Goal: Task Accomplishment & Management: Manage account settings

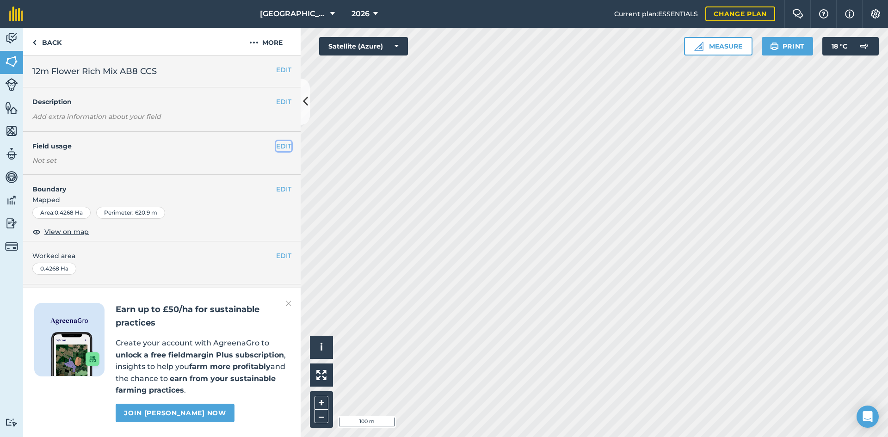
click at [284, 147] on button "EDIT" at bounding box center [283, 146] width 15 height 10
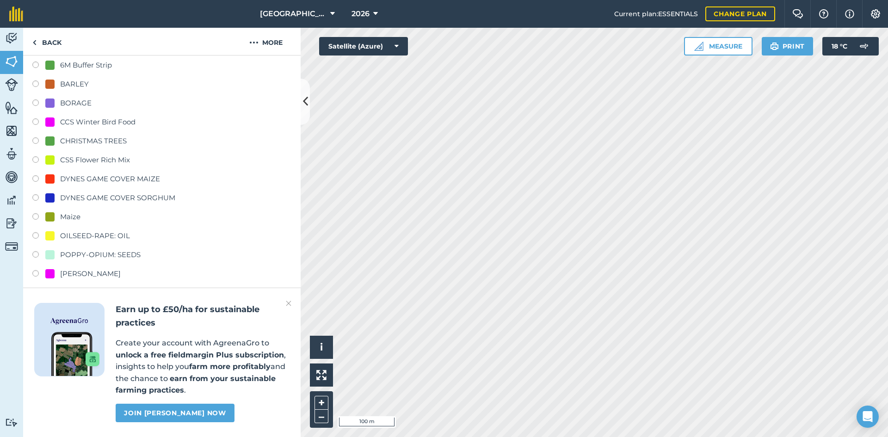
scroll to position [93, 0]
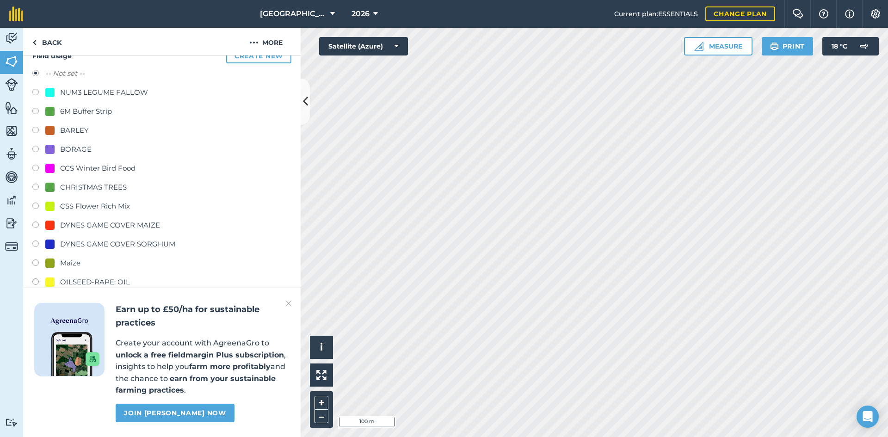
click at [88, 205] on div "CSS Flower Rich Mix" at bounding box center [95, 206] width 70 height 11
radio input "true"
radio input "false"
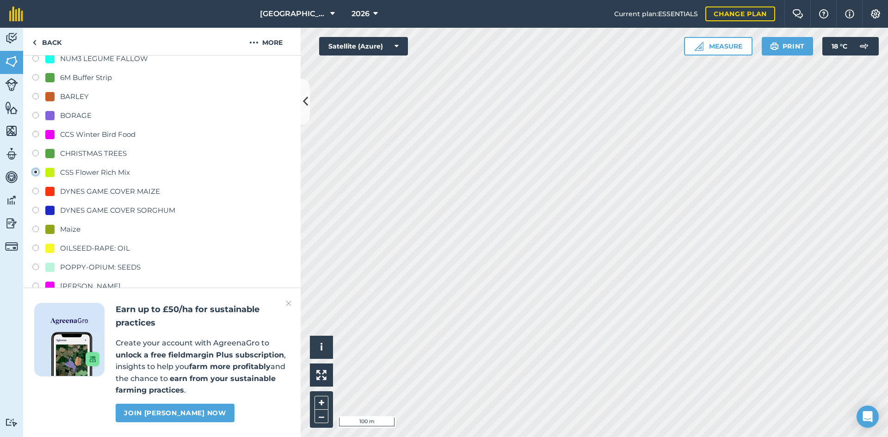
scroll to position [139, 0]
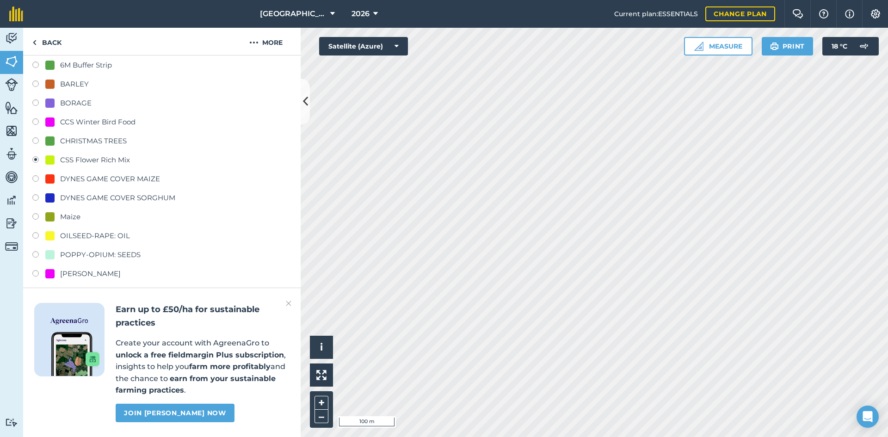
click at [287, 301] on img at bounding box center [289, 303] width 6 height 11
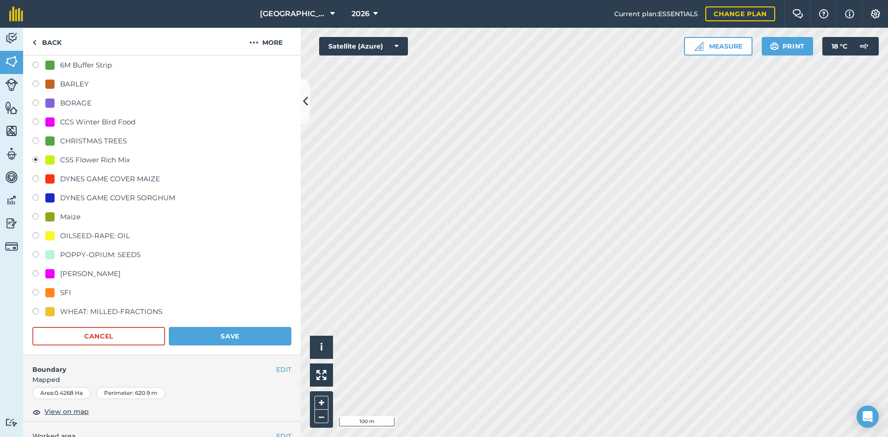
click at [258, 347] on div "Field usage Create new -- Not set -- NUM3 LEGUME FALLOW 6M Buffer Strip BARLEY …" at bounding box center [162, 174] width 278 height 362
click at [258, 341] on button "Save" at bounding box center [230, 336] width 123 height 19
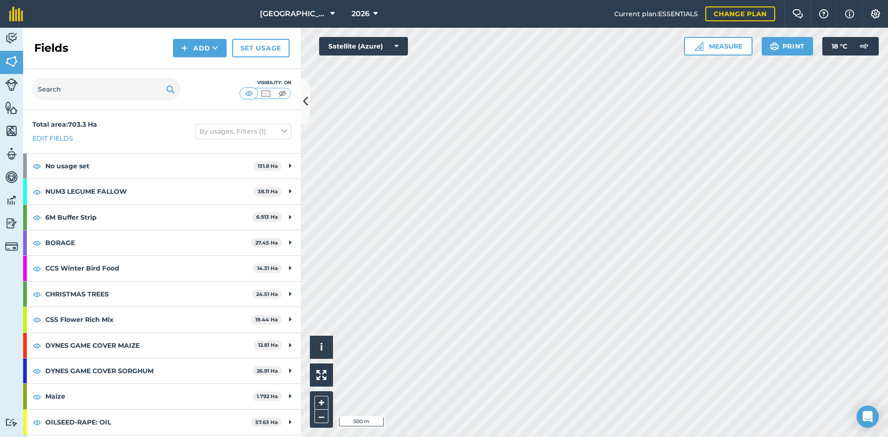
click at [520, 437] on html "[GEOGRAPHIC_DATA] 2026 Current plan : ESSENTIALS Change plan Farm Chat Help Inf…" at bounding box center [444, 218] width 888 height 437
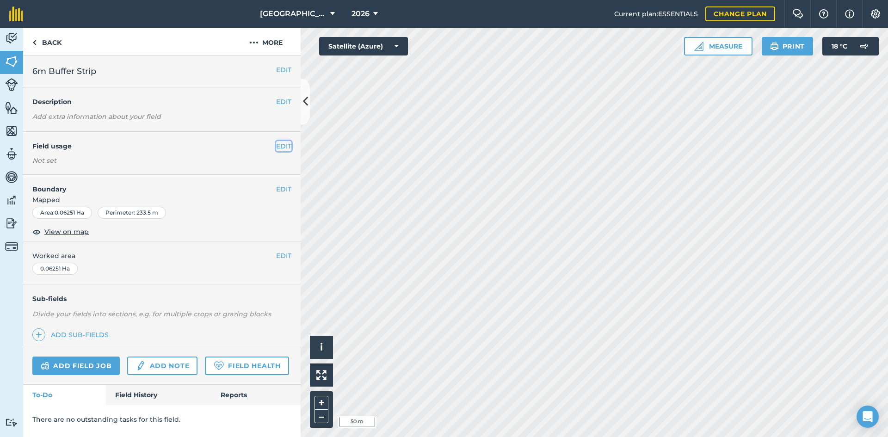
click at [280, 144] on button "EDIT" at bounding box center [283, 146] width 15 height 10
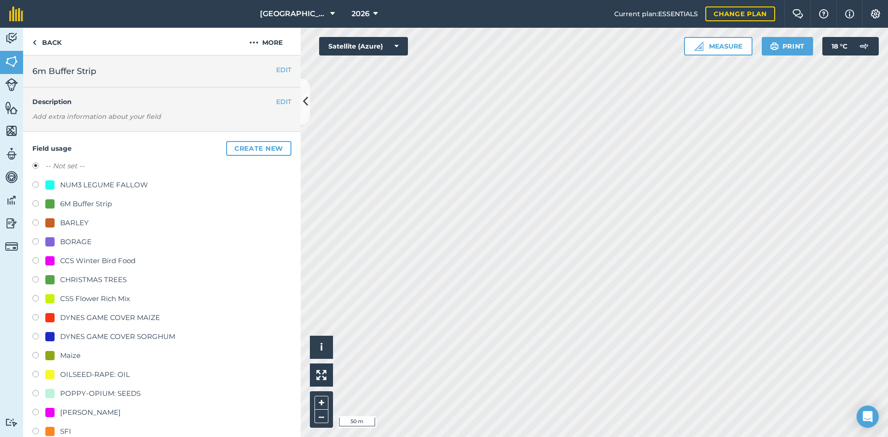
click at [78, 201] on div "6M Buffer Strip" at bounding box center [86, 204] width 52 height 11
radio input "true"
radio input "false"
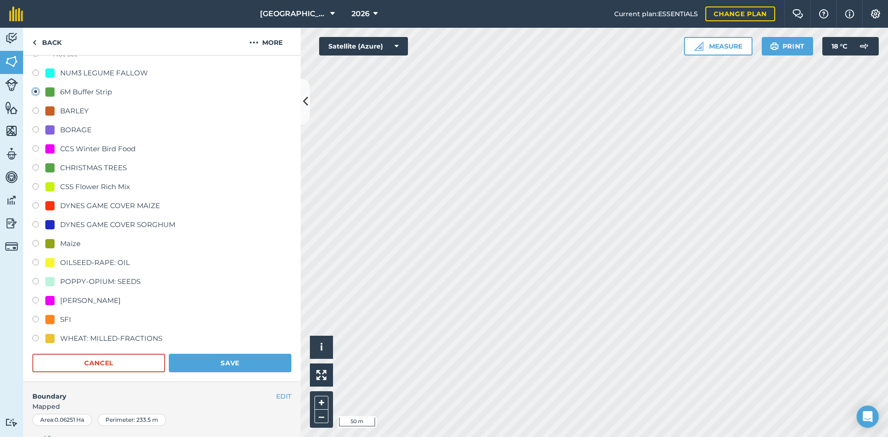
scroll to position [139, 0]
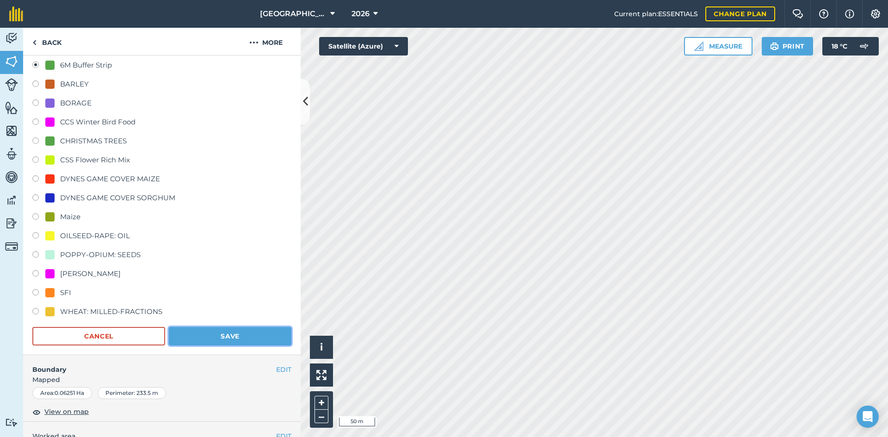
click at [246, 337] on button "Save" at bounding box center [230, 336] width 123 height 19
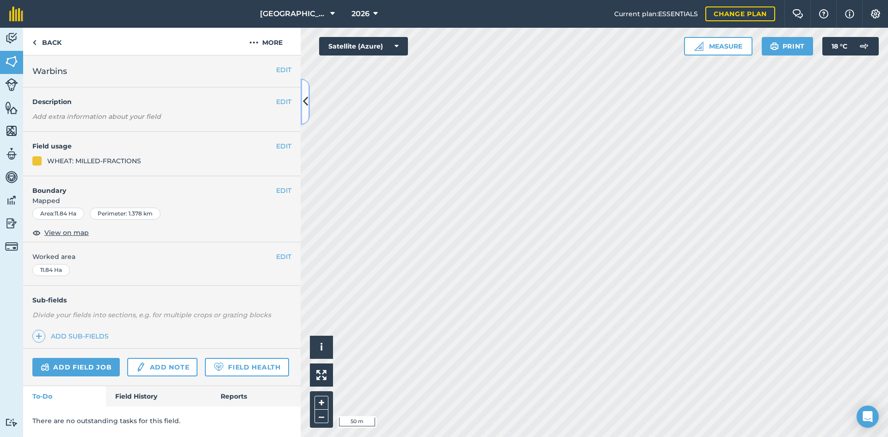
click at [305, 100] on icon at bounding box center [305, 101] width 5 height 16
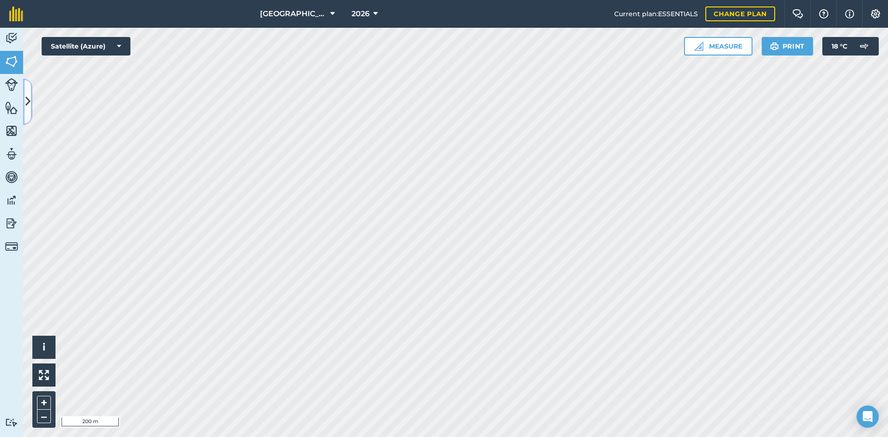
click at [28, 103] on icon at bounding box center [27, 101] width 5 height 16
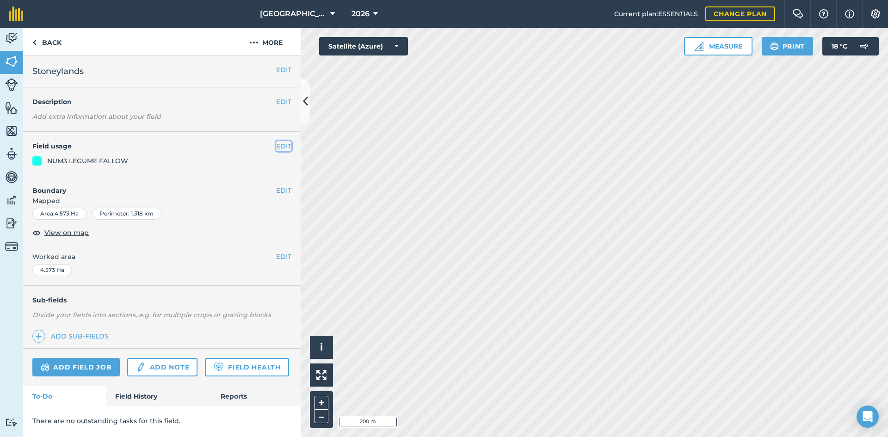
click at [289, 148] on button "EDIT" at bounding box center [283, 146] width 15 height 10
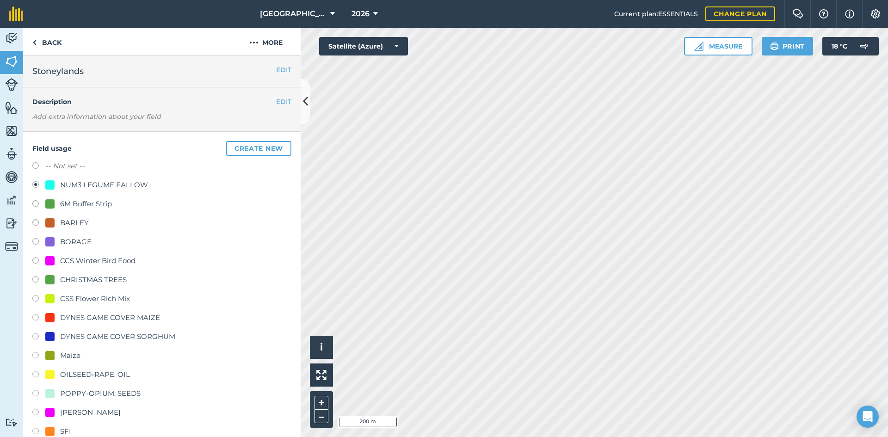
click at [73, 377] on div "OILSEED-RAPE: OIL" at bounding box center [95, 374] width 70 height 11
radio input "true"
radio input "false"
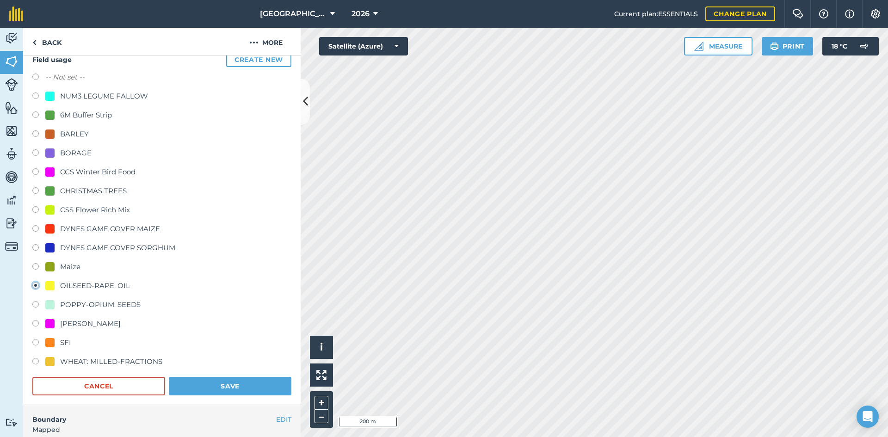
scroll to position [93, 0]
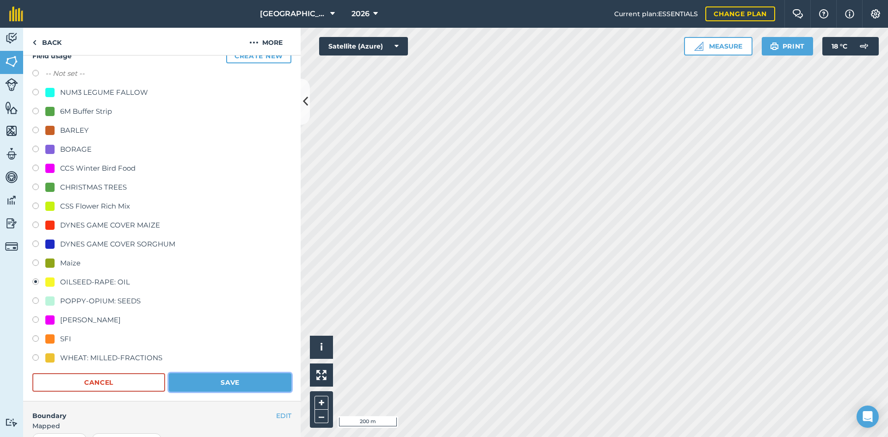
click at [230, 385] on button "Save" at bounding box center [230, 382] width 123 height 19
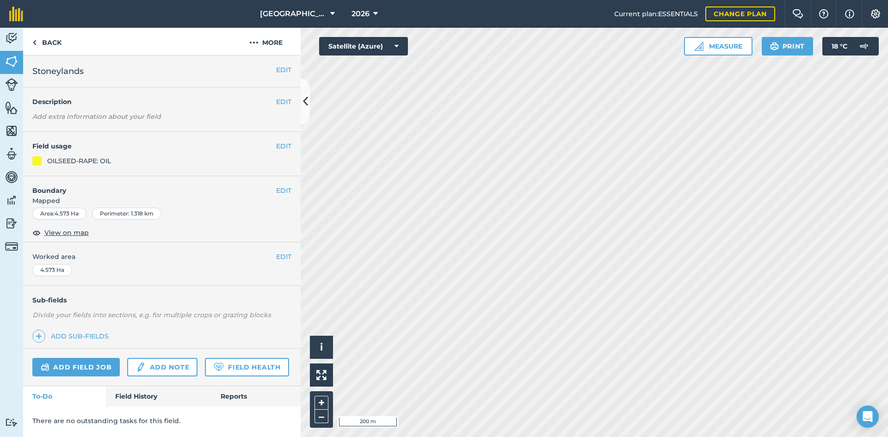
scroll to position [0, 0]
click at [283, 144] on button "EDIT" at bounding box center [283, 146] width 15 height 10
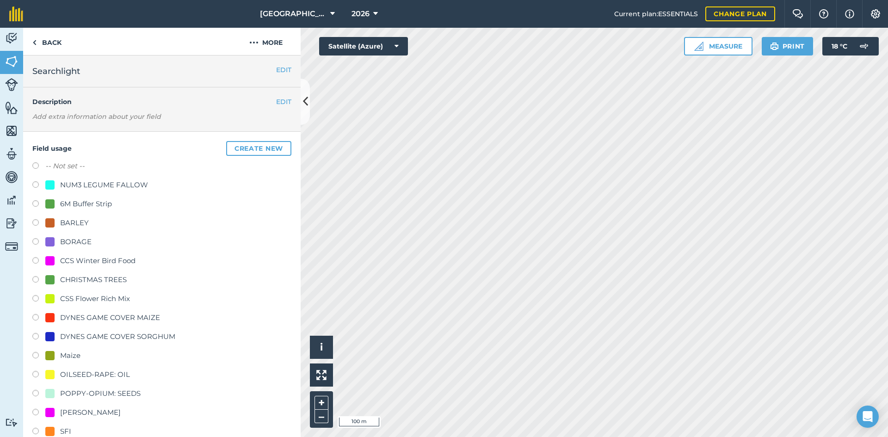
click at [126, 188] on div "NUM3 LEGUME FALLOW" at bounding box center [104, 185] width 88 height 11
radio input "true"
radio input "false"
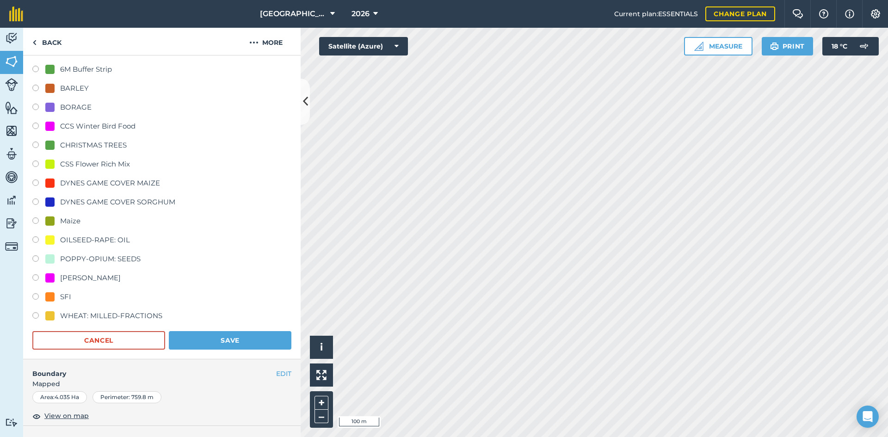
scroll to position [139, 0]
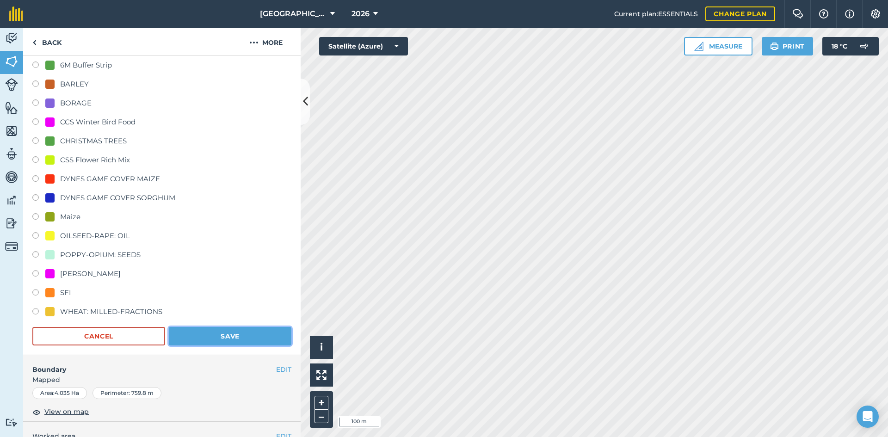
click at [251, 335] on button "Save" at bounding box center [230, 336] width 123 height 19
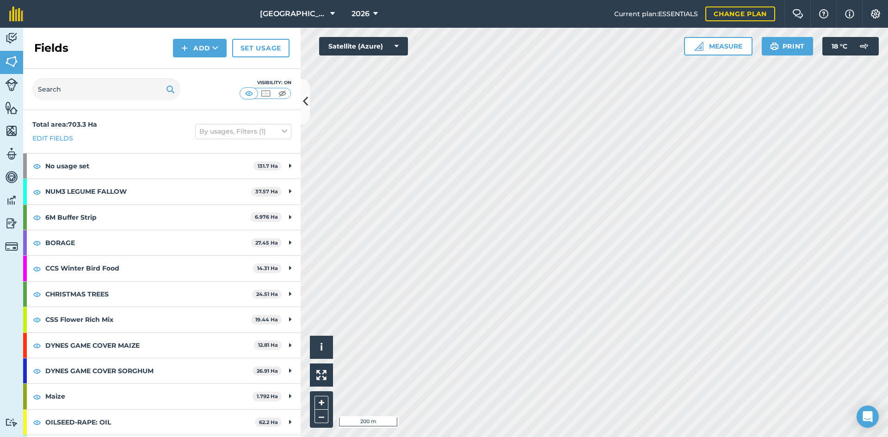
click at [559, 437] on html "[GEOGRAPHIC_DATA] 2026 Current plan : ESSENTIALS Change plan Farm Chat Help Inf…" at bounding box center [444, 218] width 888 height 437
click at [307, 102] on icon at bounding box center [305, 101] width 5 height 16
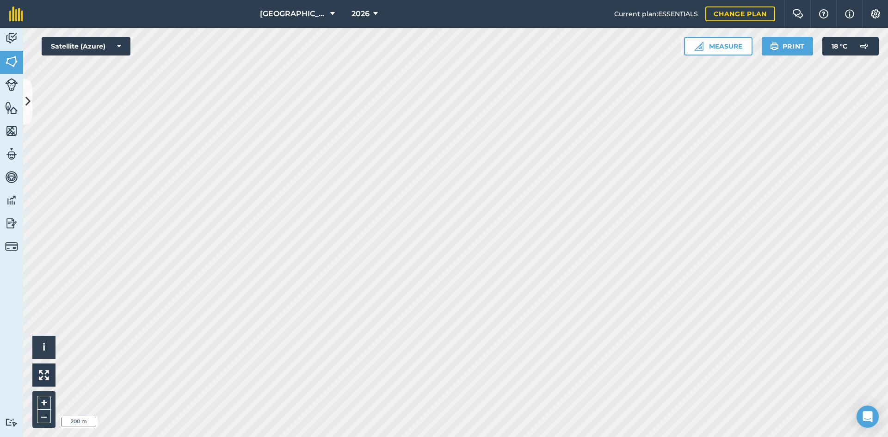
click at [366, 437] on html "[GEOGRAPHIC_DATA] 2026 Current plan : ESSENTIALS Change plan Farm Chat Help Inf…" at bounding box center [444, 218] width 888 height 437
click at [328, 437] on html "[GEOGRAPHIC_DATA] 2026 Current plan : ESSENTIALS Change plan Farm Chat Help Inf…" at bounding box center [444, 218] width 888 height 437
click at [29, 108] on icon at bounding box center [27, 101] width 5 height 16
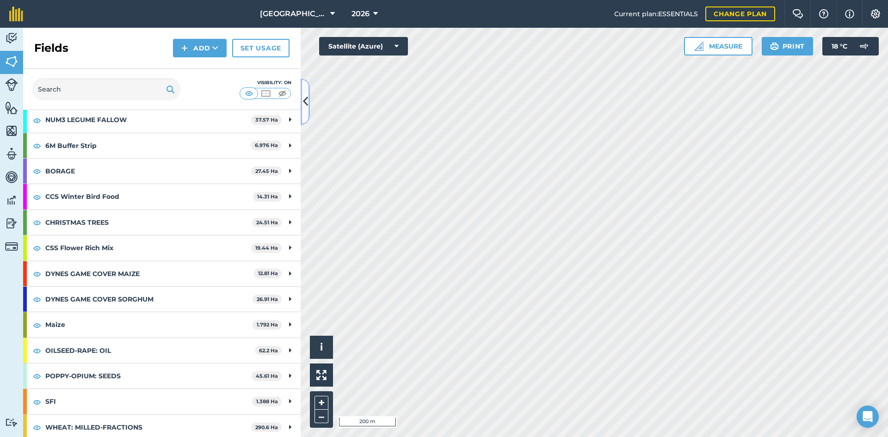
scroll to position [74, 0]
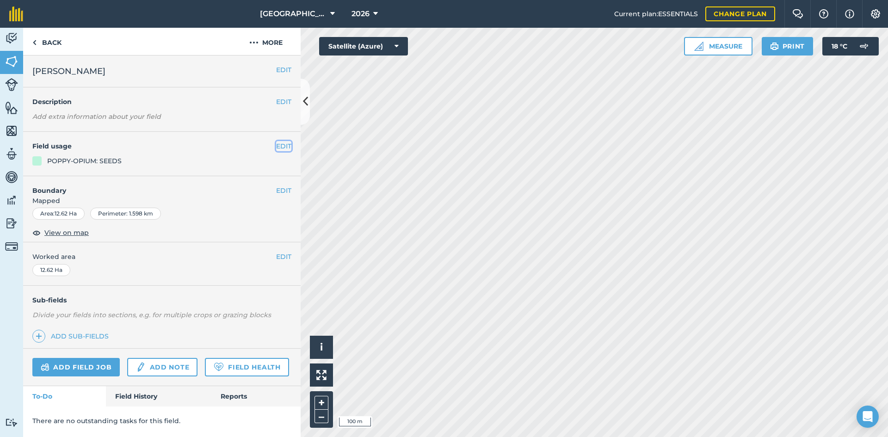
click at [287, 144] on button "EDIT" at bounding box center [283, 146] width 15 height 10
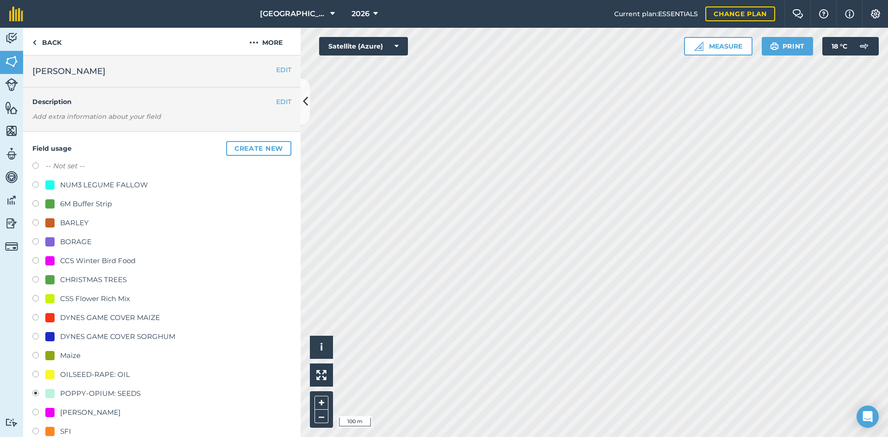
click at [132, 184] on div "NUM3 LEGUME FALLOW" at bounding box center [104, 185] width 88 height 11
radio input "true"
radio input "false"
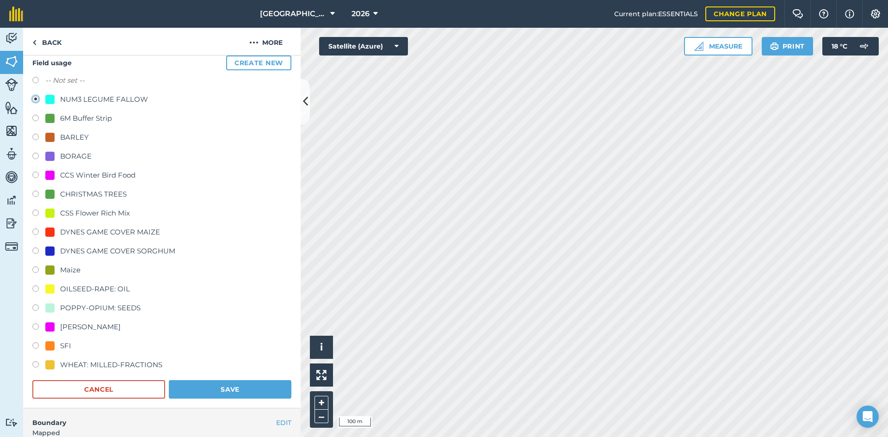
scroll to position [93, 0]
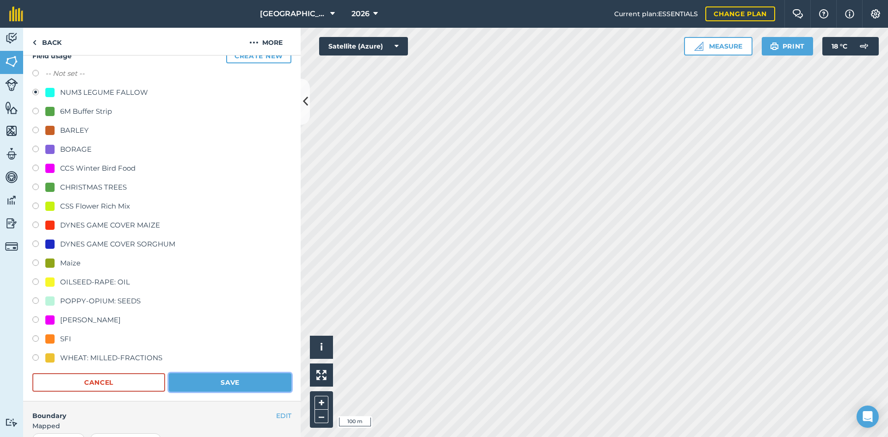
click at [255, 382] on button "Save" at bounding box center [230, 382] width 123 height 19
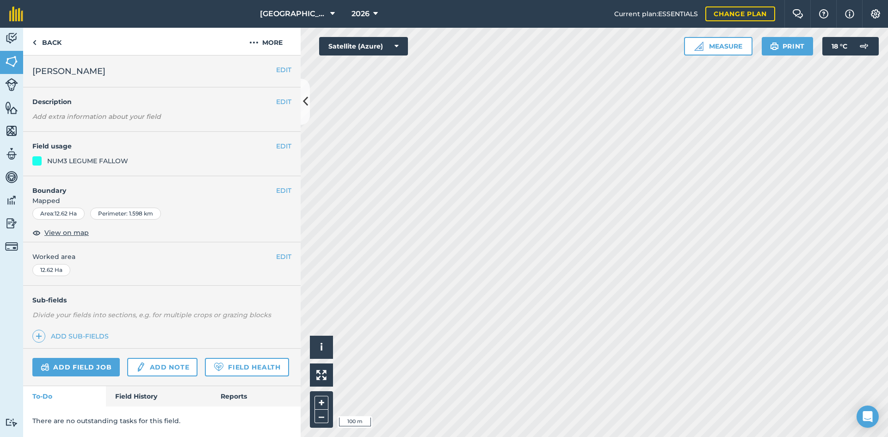
scroll to position [0, 0]
click at [284, 143] on button "EDIT" at bounding box center [283, 146] width 15 height 10
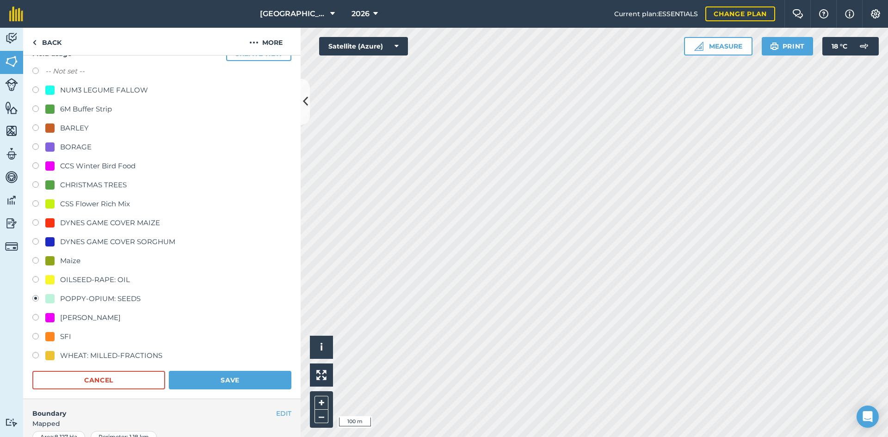
scroll to position [46, 0]
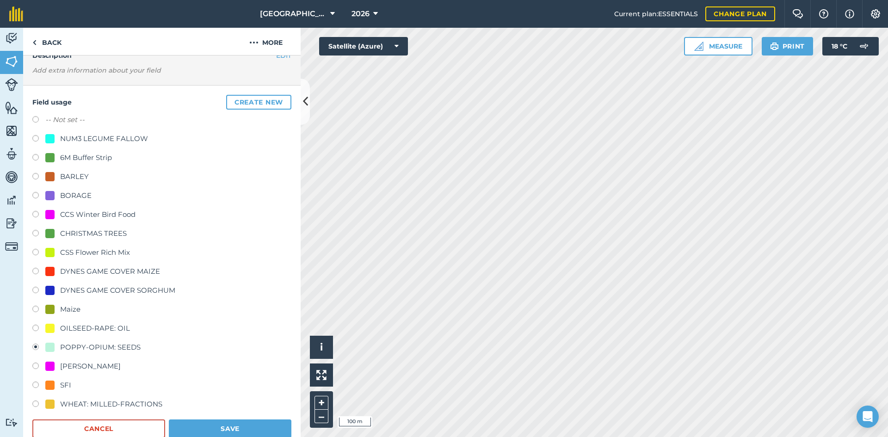
click at [100, 141] on div "NUM3 LEGUME FALLOW" at bounding box center [104, 138] width 88 height 11
radio input "true"
radio input "false"
click at [231, 428] on button "Save" at bounding box center [230, 429] width 123 height 19
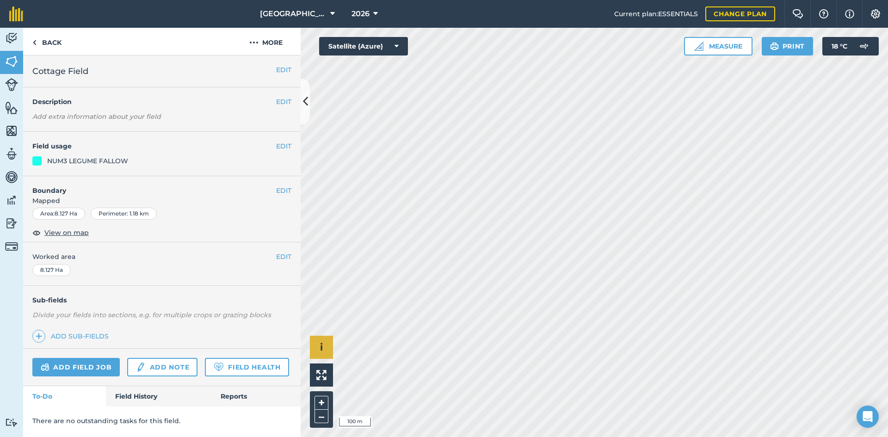
scroll to position [0, 0]
click at [283, 141] on button "EDIT" at bounding box center [283, 146] width 15 height 10
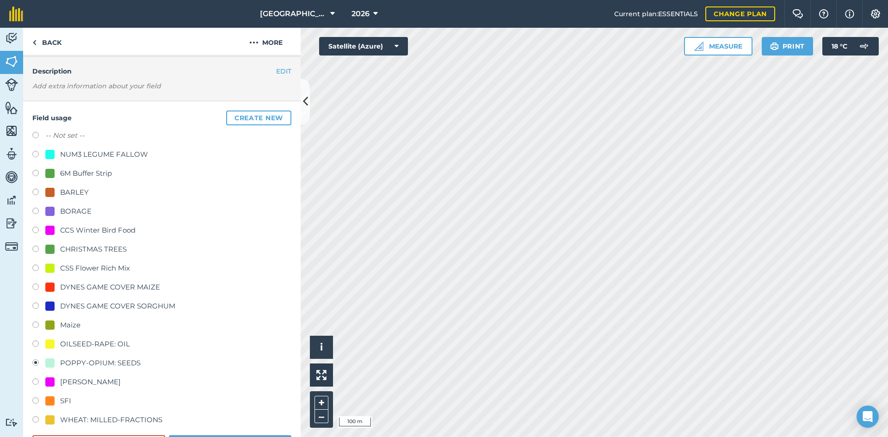
scroll to position [46, 0]
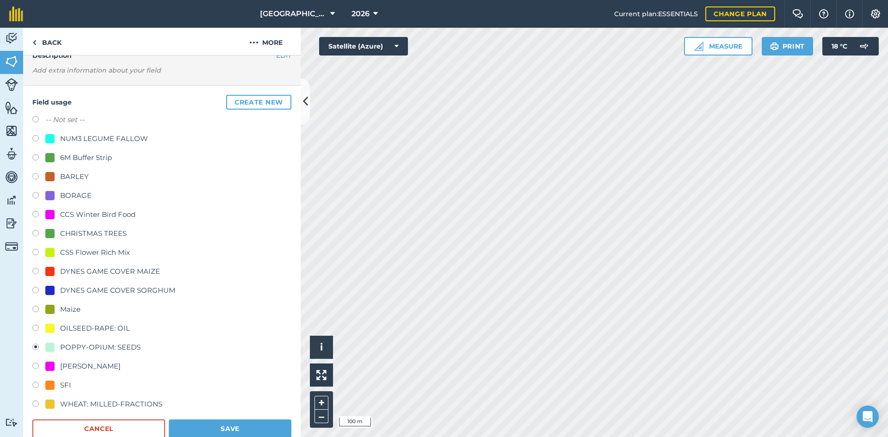
click at [107, 135] on div "NUM3 LEGUME FALLOW" at bounding box center [104, 138] width 88 height 11
radio input "true"
radio input "false"
click at [230, 426] on button "Save" at bounding box center [230, 429] width 123 height 19
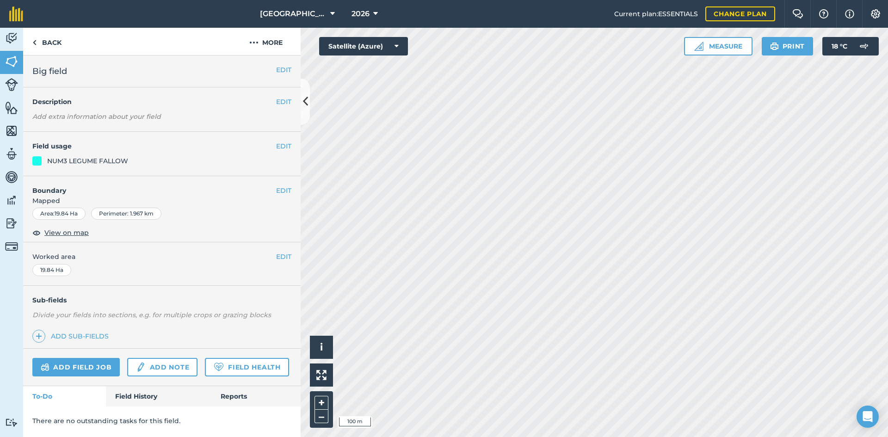
scroll to position [0, 0]
click at [280, 148] on button "EDIT" at bounding box center [283, 146] width 15 height 10
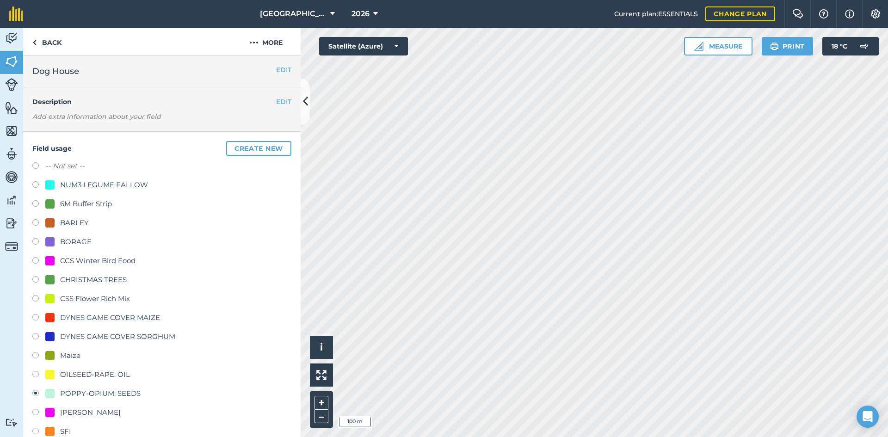
click at [97, 189] on div "NUM3 LEGUME FALLOW" at bounding box center [104, 185] width 88 height 11
radio input "true"
radio input "false"
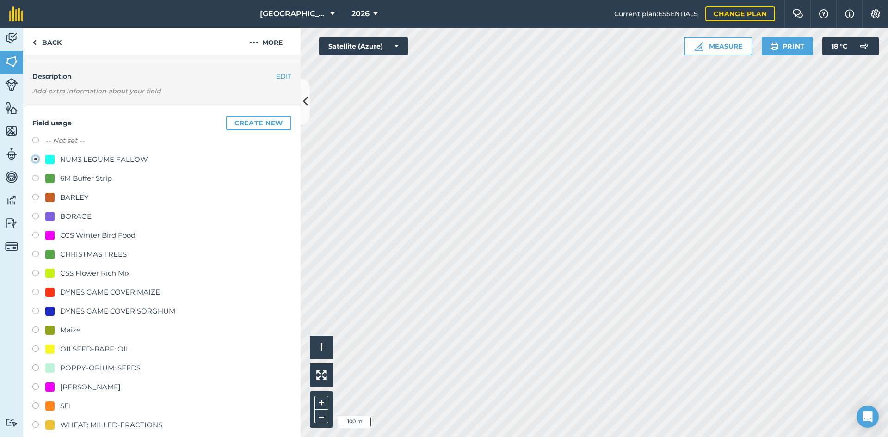
scroll to position [46, 0]
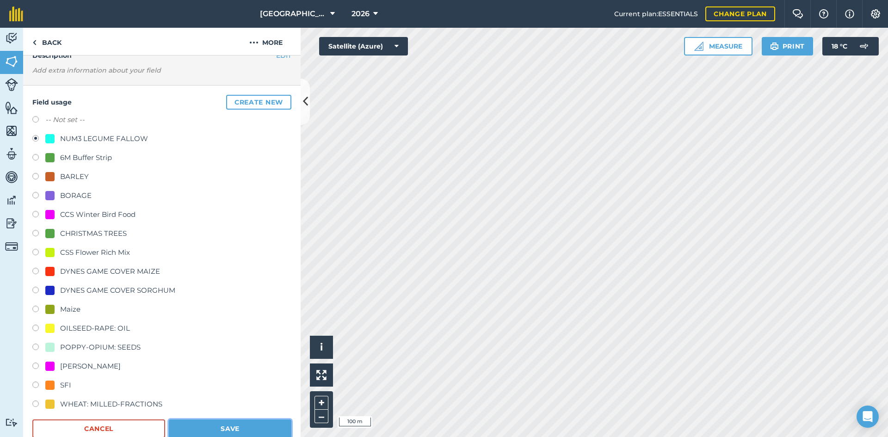
click at [235, 429] on button "Save" at bounding box center [230, 429] width 123 height 19
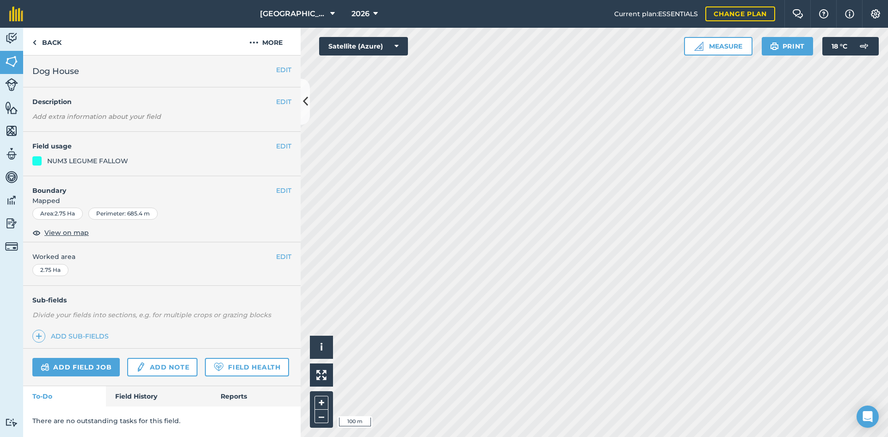
scroll to position [0, 0]
click at [281, 146] on button "EDIT" at bounding box center [283, 146] width 15 height 10
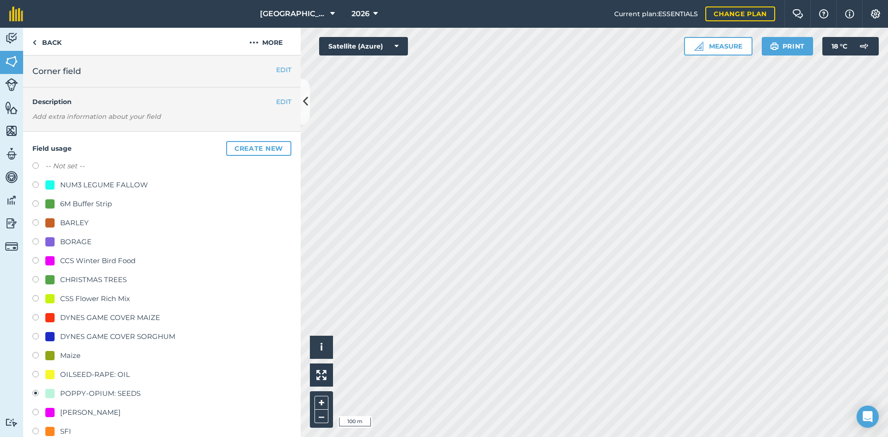
click at [74, 181] on div "NUM3 LEGUME FALLOW" at bounding box center [104, 185] width 88 height 11
radio input "true"
radio input "false"
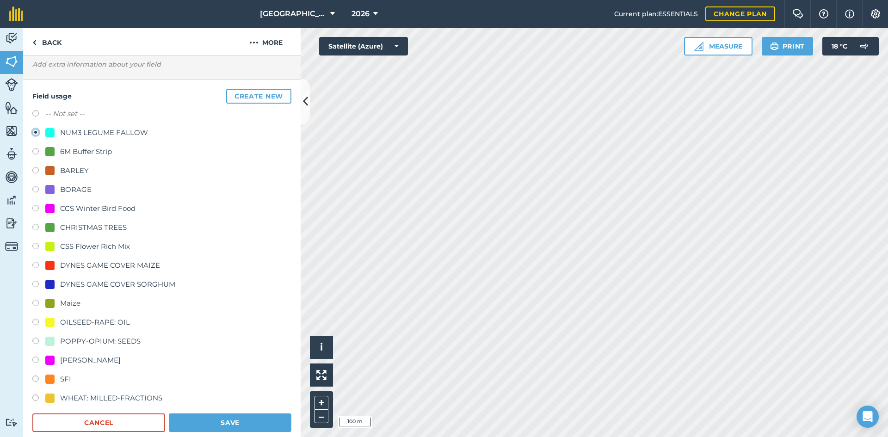
scroll to position [93, 0]
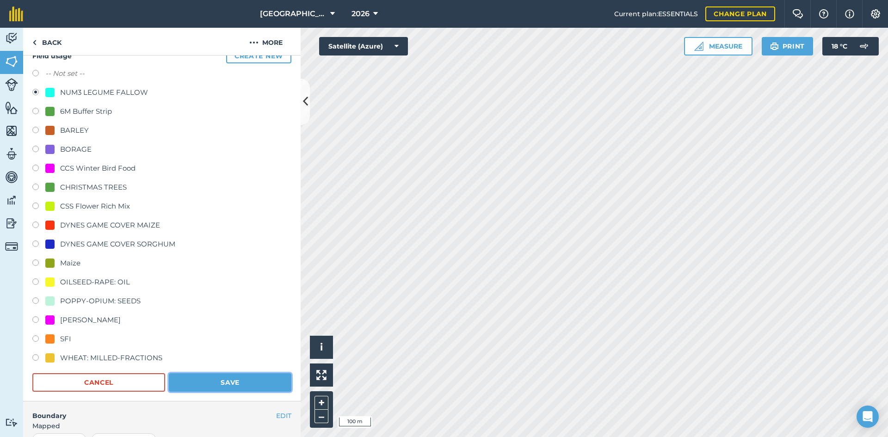
click at [245, 377] on button "Save" at bounding box center [230, 382] width 123 height 19
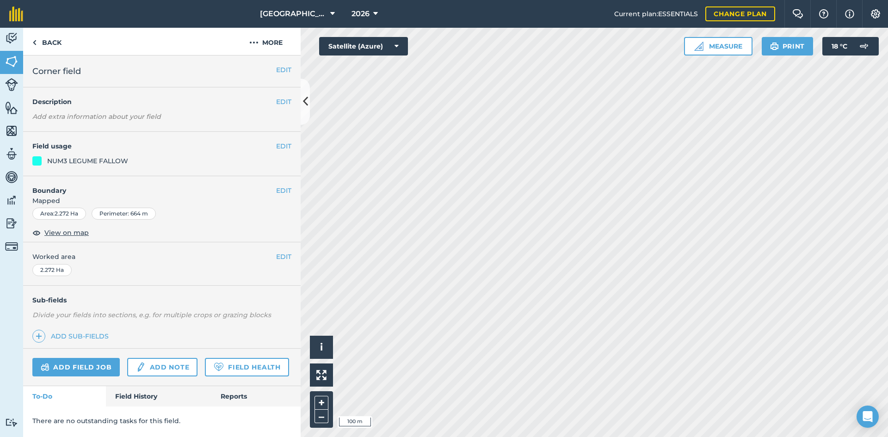
scroll to position [0, 0]
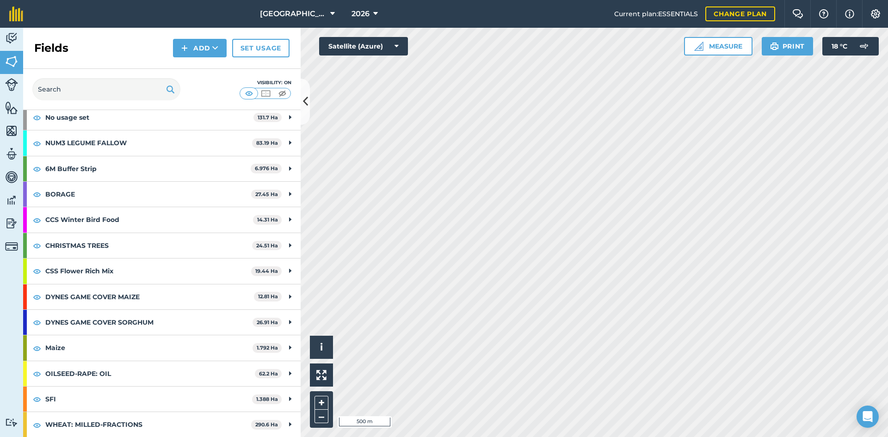
scroll to position [49, 0]
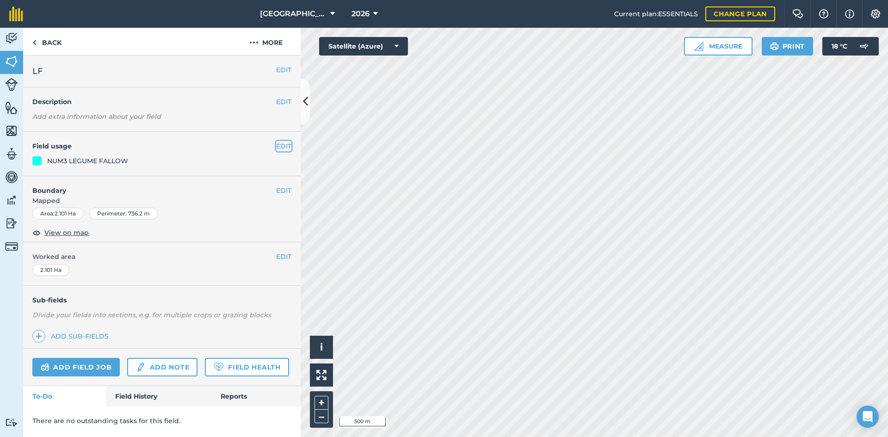
click at [285, 142] on button "EDIT" at bounding box center [283, 146] width 15 height 10
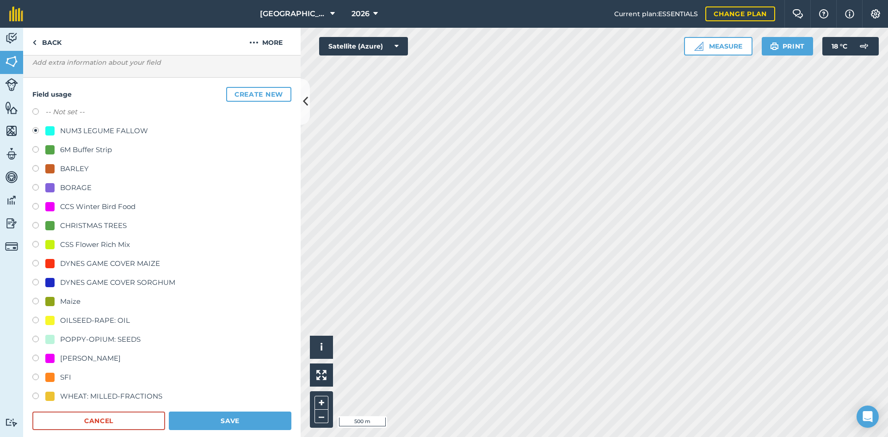
scroll to position [93, 0]
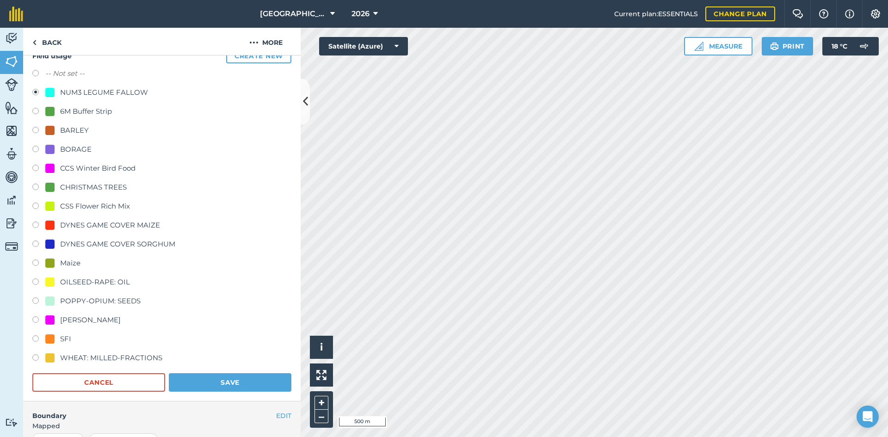
click at [83, 278] on div "OILSEED-RAPE: OIL" at bounding box center [95, 282] width 70 height 11
radio input "true"
radio input "false"
click at [215, 379] on button "Save" at bounding box center [230, 382] width 123 height 19
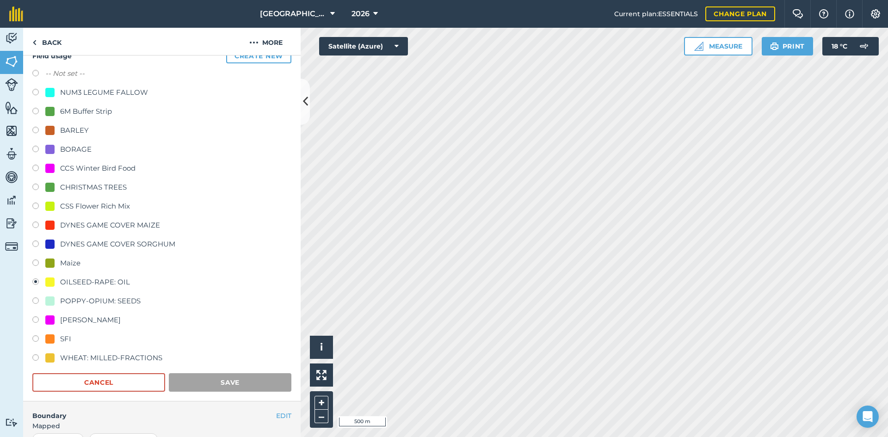
scroll to position [0, 0]
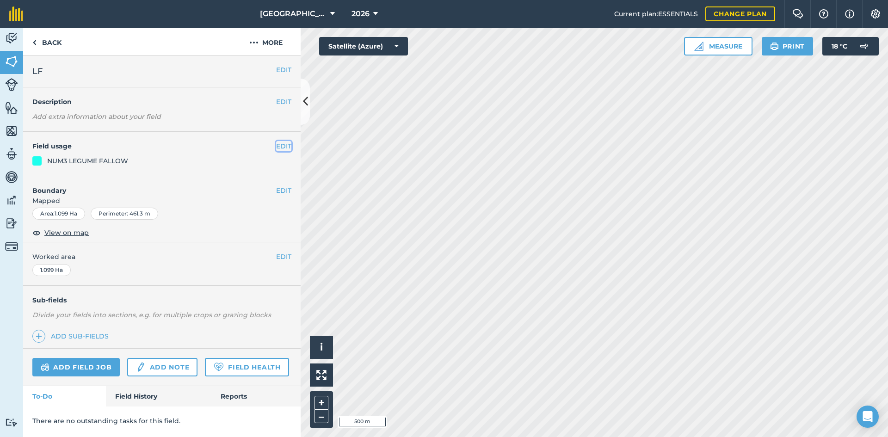
click at [281, 148] on button "EDIT" at bounding box center [283, 146] width 15 height 10
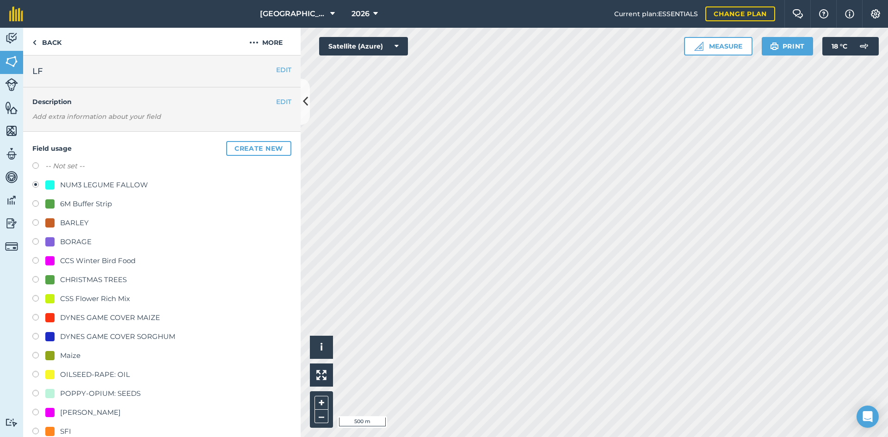
scroll to position [46, 0]
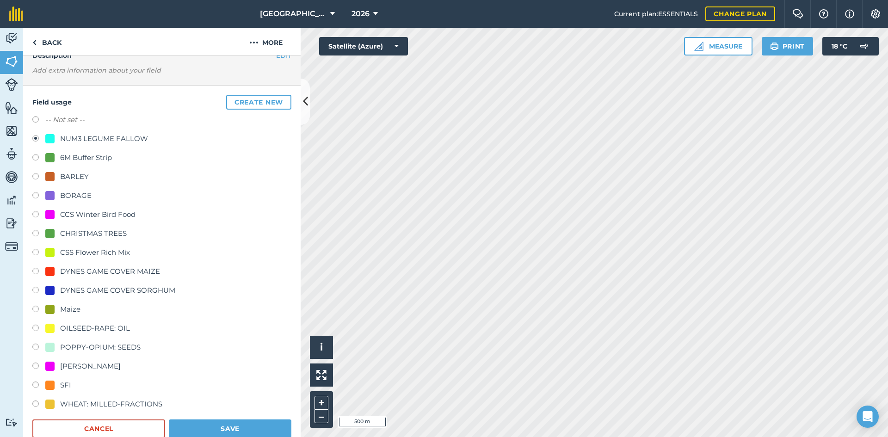
drag, startPoint x: 76, startPoint y: 329, endPoint x: 82, endPoint y: 330, distance: 6.0
click at [77, 329] on div "OILSEED-RAPE: OIL" at bounding box center [95, 328] width 70 height 11
radio input "true"
radio input "false"
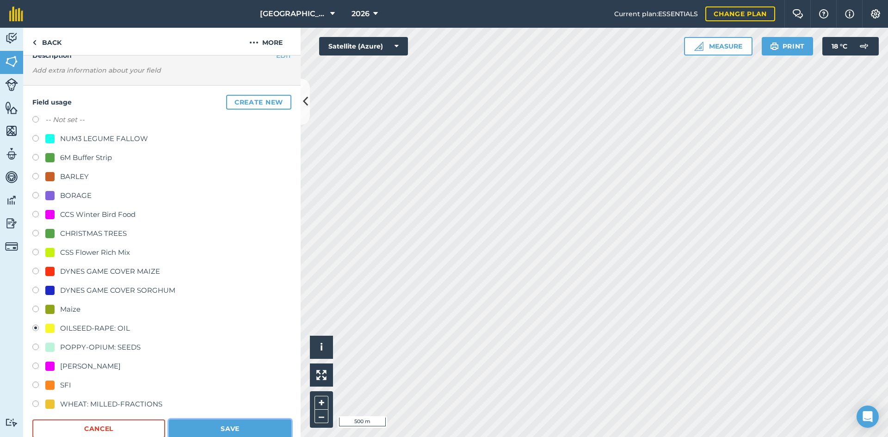
click at [217, 421] on button "Save" at bounding box center [230, 429] width 123 height 19
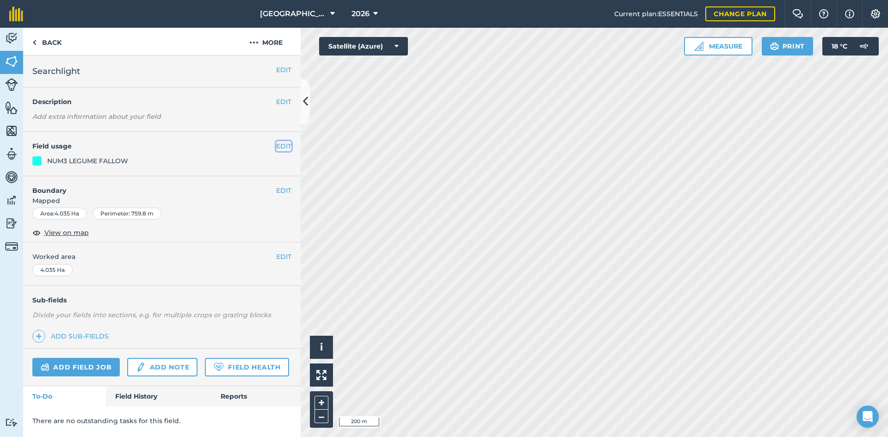
click at [283, 143] on button "EDIT" at bounding box center [283, 146] width 15 height 10
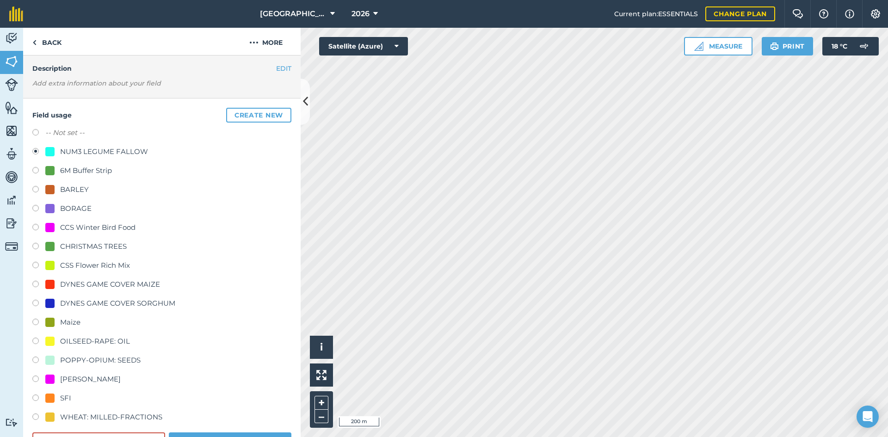
scroll to position [93, 0]
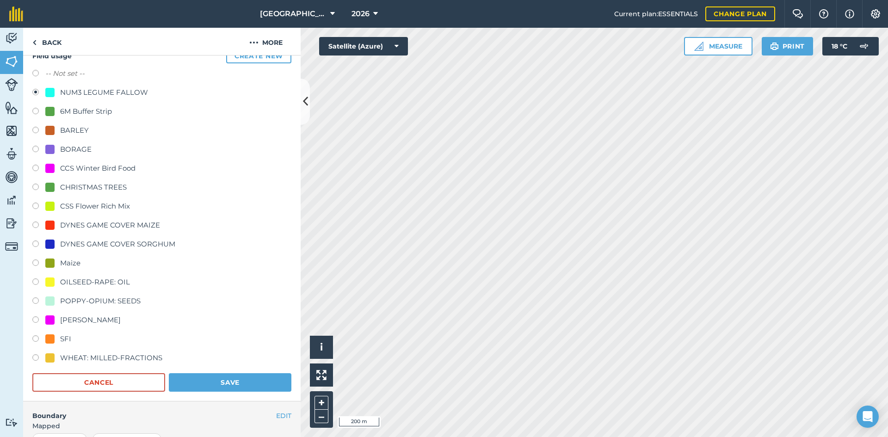
click at [67, 359] on div "WHEAT: MILLED-FRACTIONS" at bounding box center [111, 358] width 102 height 11
radio input "true"
radio input "false"
click at [241, 380] on button "Save" at bounding box center [230, 382] width 123 height 19
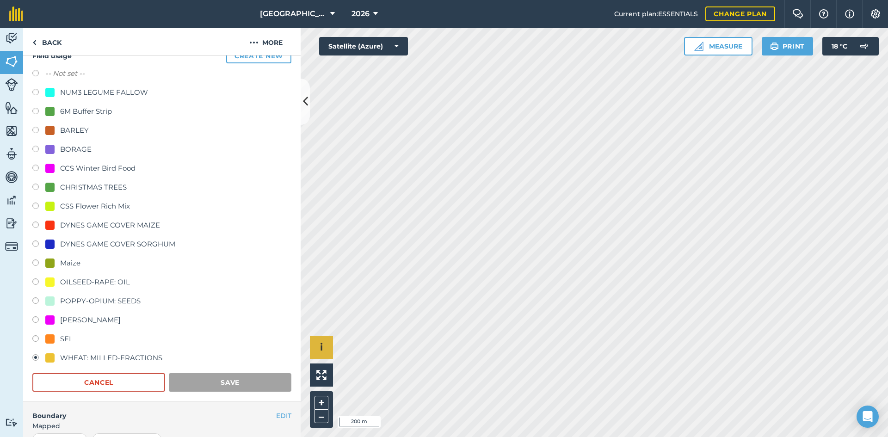
scroll to position [0, 0]
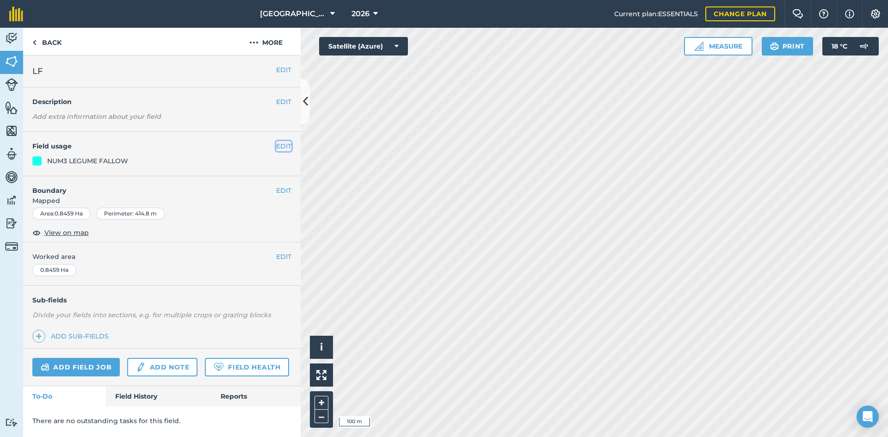
click at [280, 148] on button "EDIT" at bounding box center [283, 146] width 15 height 10
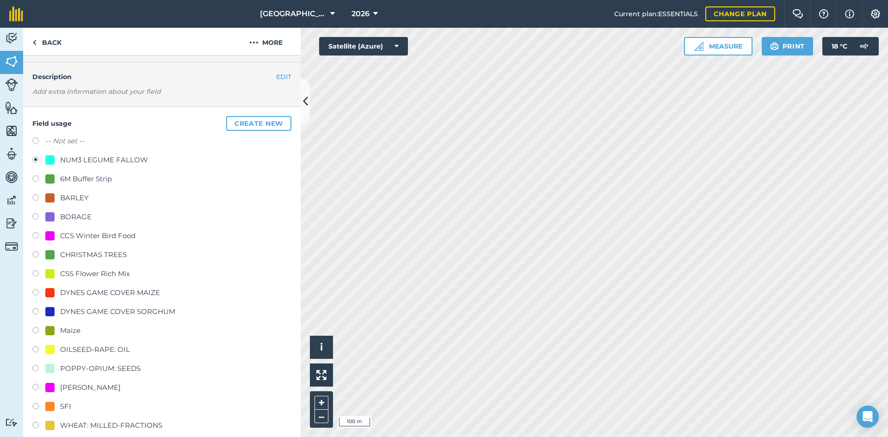
scroll to position [46, 0]
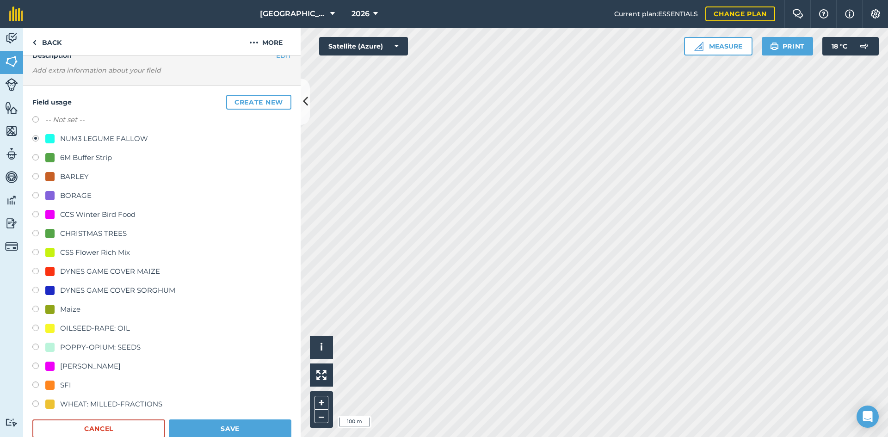
click at [78, 399] on div "WHEAT: MILLED-FRACTIONS" at bounding box center [111, 404] width 102 height 11
radio input "true"
radio input "false"
click at [230, 428] on button "Save" at bounding box center [230, 429] width 123 height 19
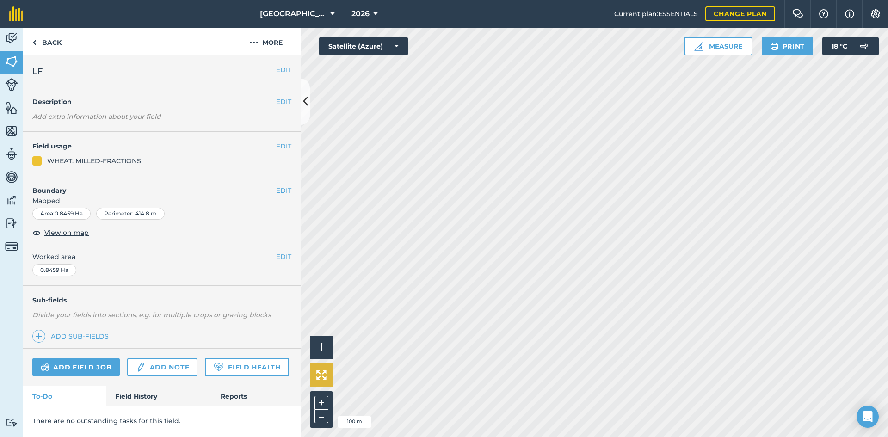
scroll to position [0, 0]
click at [278, 147] on button "EDIT" at bounding box center [283, 146] width 15 height 10
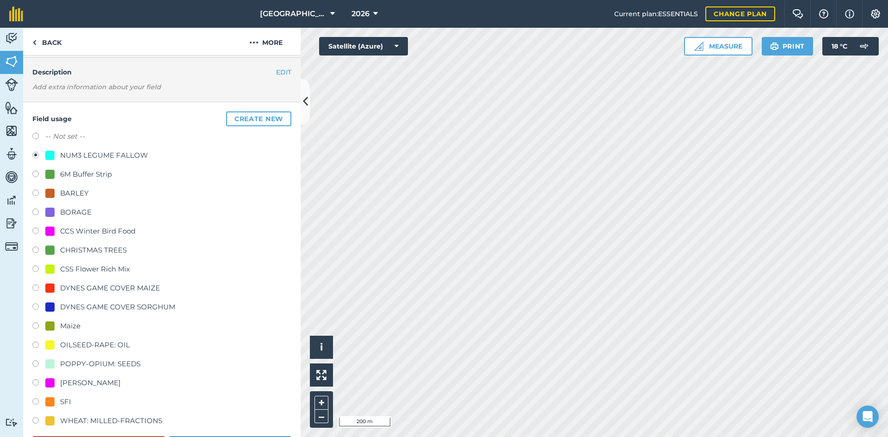
scroll to position [46, 0]
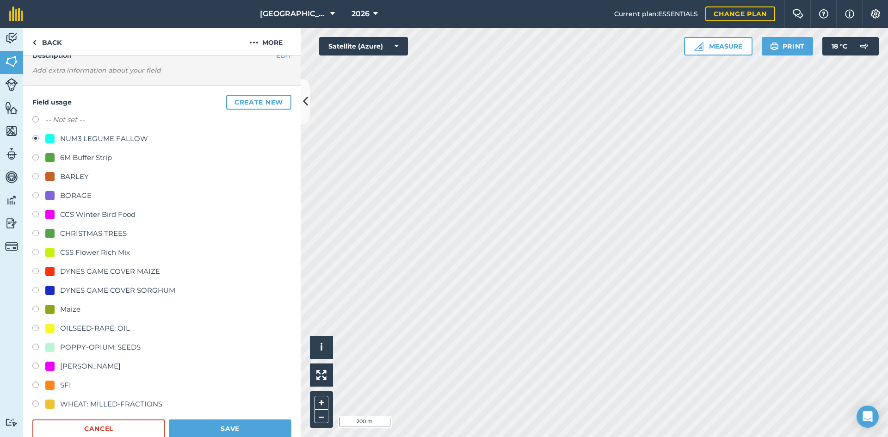
click at [76, 402] on div "WHEAT: MILLED-FRACTIONS" at bounding box center [111, 404] width 102 height 11
radio input "true"
radio input "false"
click at [201, 427] on button "Save" at bounding box center [230, 429] width 123 height 19
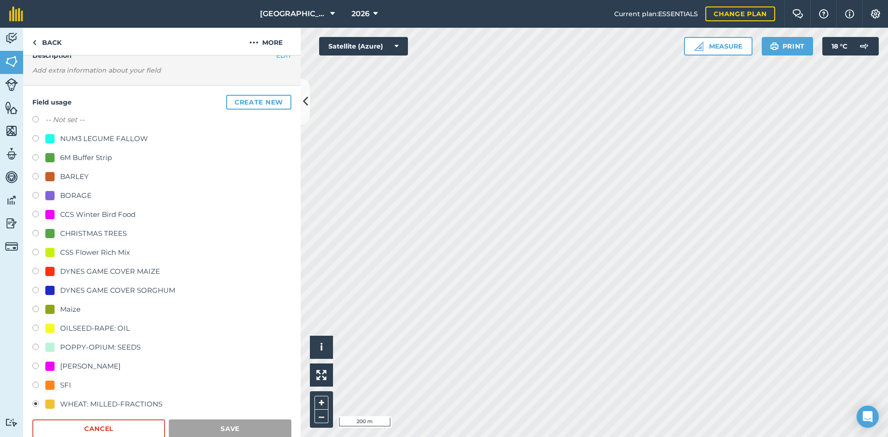
scroll to position [0, 0]
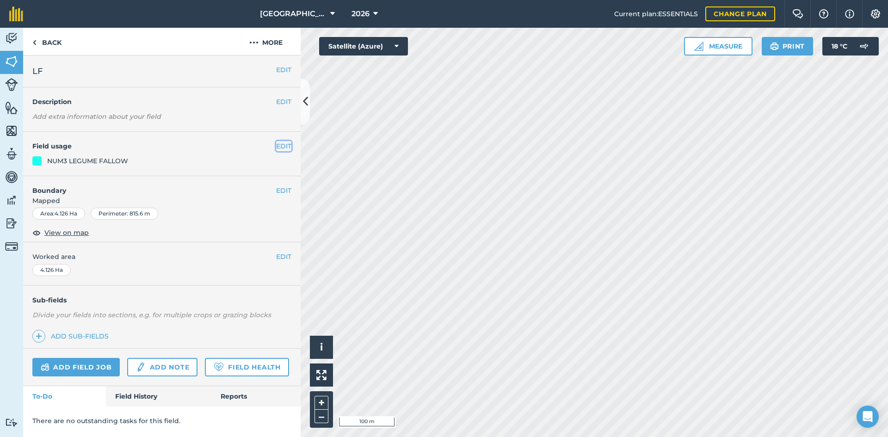
click at [281, 148] on button "EDIT" at bounding box center [283, 146] width 15 height 10
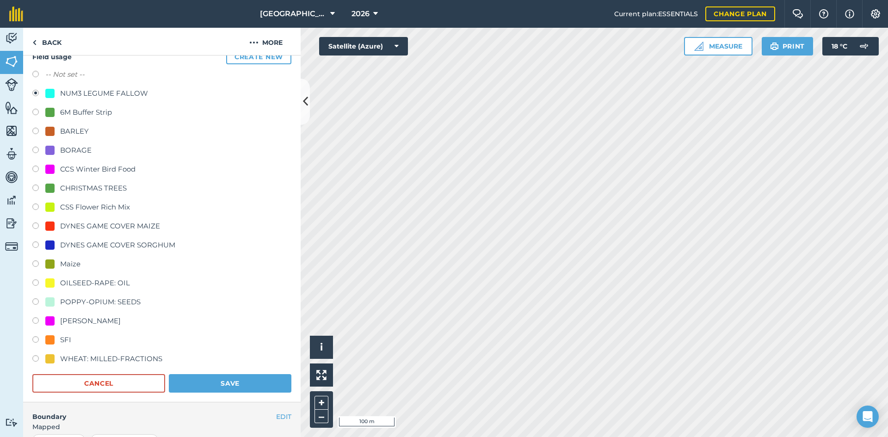
scroll to position [93, 0]
click at [68, 358] on div "WHEAT: MILLED-FRACTIONS" at bounding box center [111, 358] width 102 height 11
radio input "true"
radio input "false"
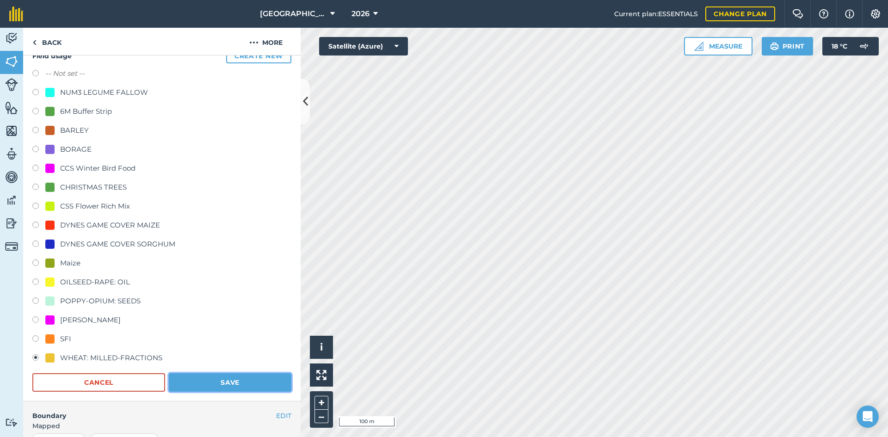
click at [202, 384] on button "Save" at bounding box center [230, 382] width 123 height 19
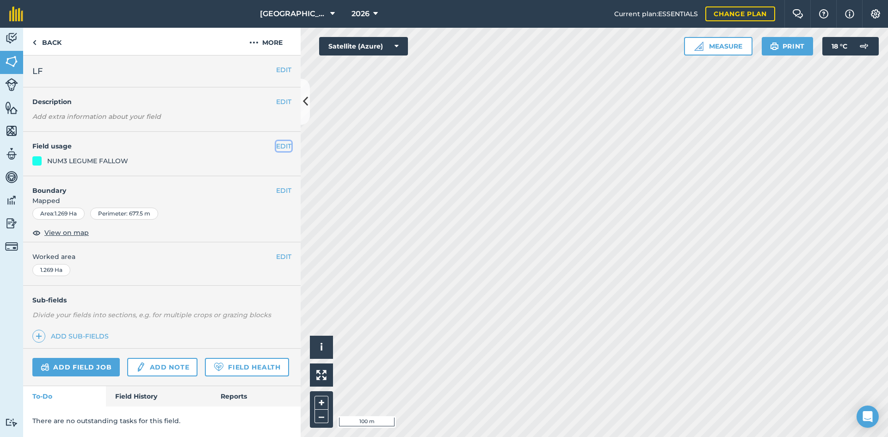
click at [288, 145] on button "EDIT" at bounding box center [283, 146] width 15 height 10
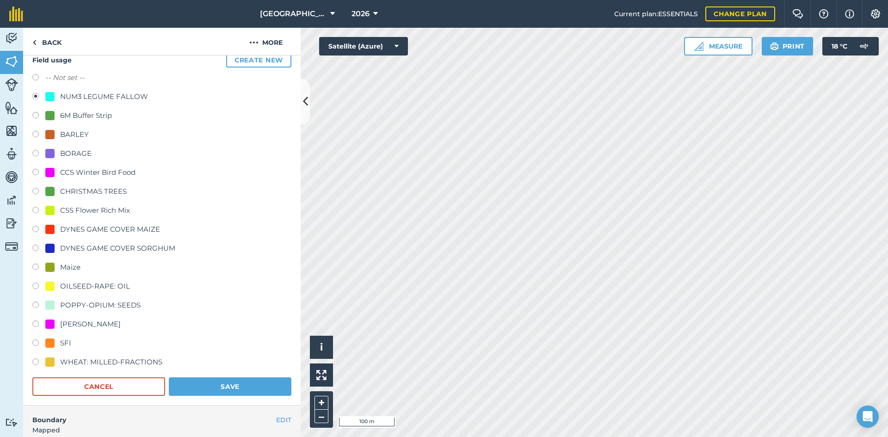
scroll to position [93, 0]
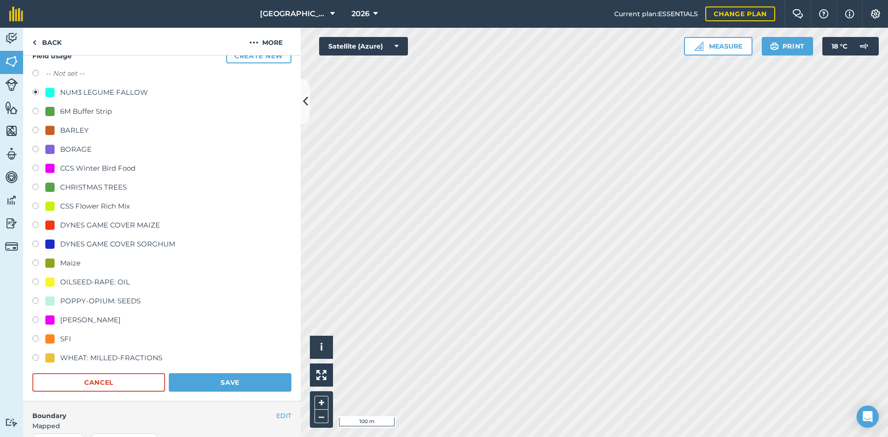
click at [86, 363] on div "WHEAT: MILLED-FRACTIONS" at bounding box center [111, 358] width 102 height 11
radio input "true"
radio input "false"
click at [191, 381] on button "Save" at bounding box center [230, 382] width 123 height 19
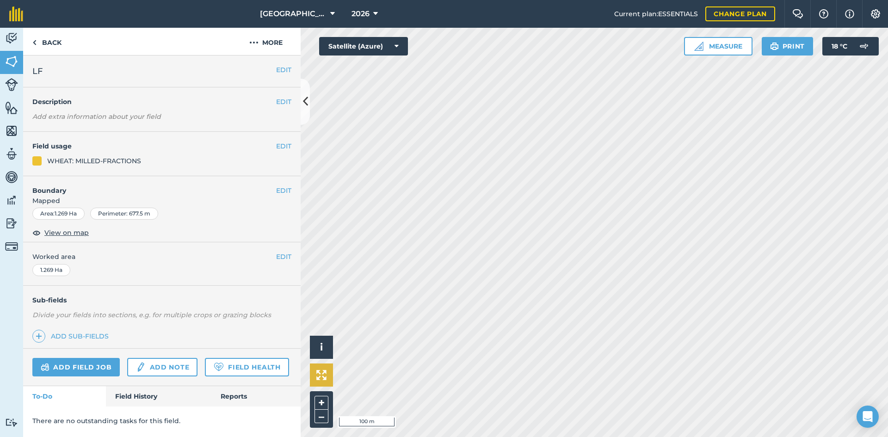
scroll to position [0, 0]
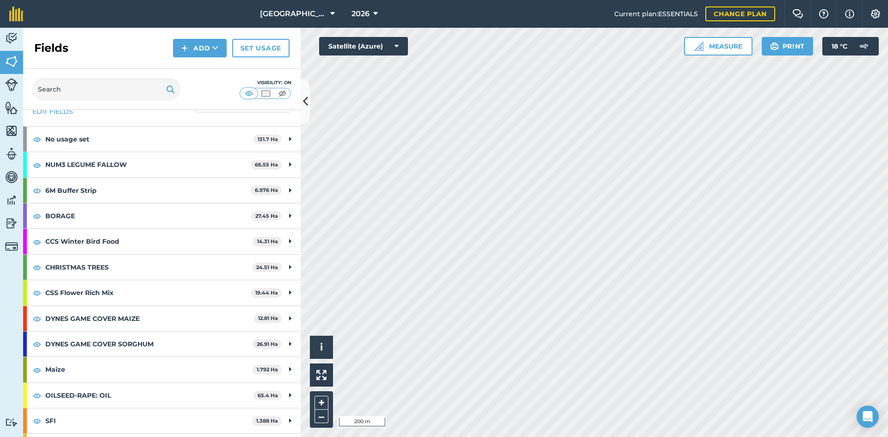
scroll to position [49, 0]
